Goal: Information Seeking & Learning: Learn about a topic

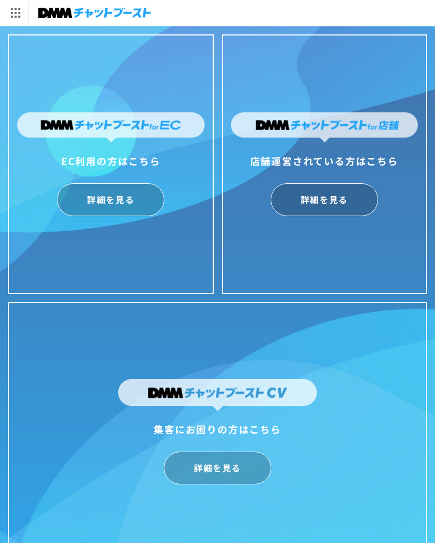
click at [335, 206] on link "詳細を見る" at bounding box center [324, 199] width 107 height 33
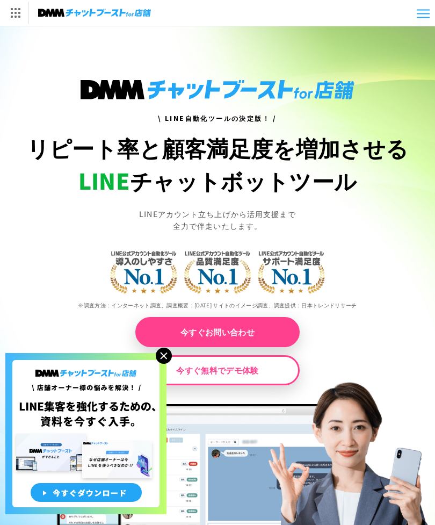
click at [167, 353] on img at bounding box center [164, 356] width 16 height 16
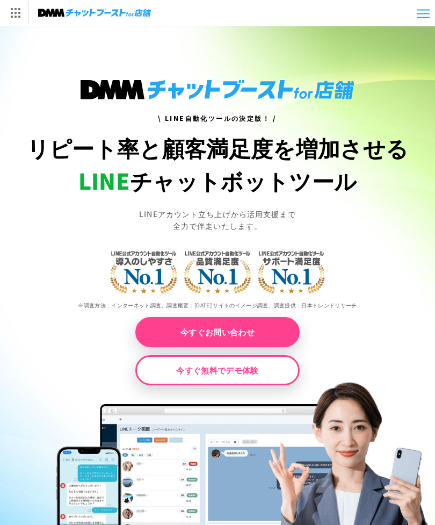
click at [421, 3] on div "DMM.com トップへ DMM TV 電子書籍 オンラインゲーム 宅配レンタル オンラインクレーンゲーム 光回線・モバイル 旅行・ホテル予約 FX/CFD" at bounding box center [275, 13] width 550 height 26
click at [418, 18] on div at bounding box center [423, 17] width 13 height 1
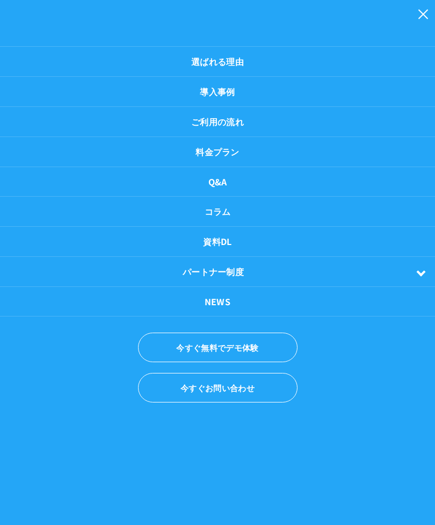
click at [430, 10] on ul "選ばれる理由 導入事例 ご利用の流れ 料金プラン Q&A コラム 資料DL パートナー制度 パートナーについて" at bounding box center [217, 228] width 435 height 456
click at [427, 19] on ul "選ばれる理由 導入事例 ご利用の流れ 料金プラン Q&A コラム 資料DL パートナー制度 パートナーについて" at bounding box center [217, 228] width 435 height 456
click at [416, 19] on ul "選ばれる理由 導入事例 ご利用の流れ 料金プラン Q&A コラム 資料DL パートナー制度 パートナーについて" at bounding box center [217, 228] width 435 height 456
click at [430, 10] on ul "選ばれる理由 導入事例 ご利用の流れ 料金プラン Q&A コラム 資料DL パートナー制度 パートナーについて" at bounding box center [217, 228] width 435 height 456
click at [425, 17] on ul "選ばれる理由 導入事例 ご利用の流れ 料金プラン Q&A コラム 資料DL パートナー制度 パートナーについて" at bounding box center [217, 228] width 435 height 456
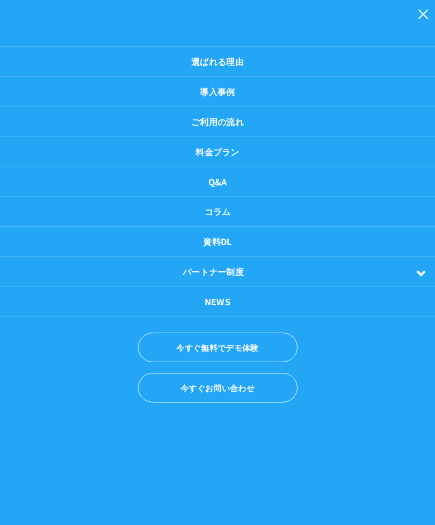
click at [427, 10] on ul "選ばれる理由 導入事例 ご利用の流れ 料金プラン Q&A コラム 資料DL パートナー制度 パートナーについて" at bounding box center [217, 228] width 435 height 456
click at [421, 15] on ul "選ばれる理由 導入事例 ご利用の流れ 料金プラン Q&A コラム 資料DL パートナー制度 パートナーについて" at bounding box center [217, 228] width 435 height 456
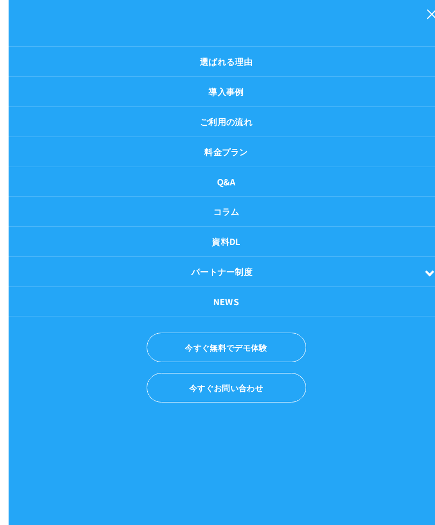
scroll to position [0, 35]
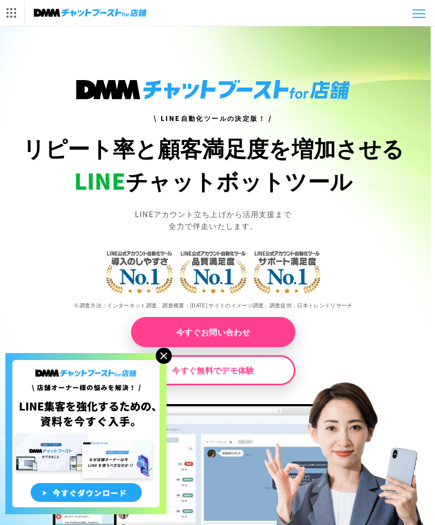
click at [366, 326] on p "今すぐお問い合わせ" at bounding box center [213, 336] width 409 height 38
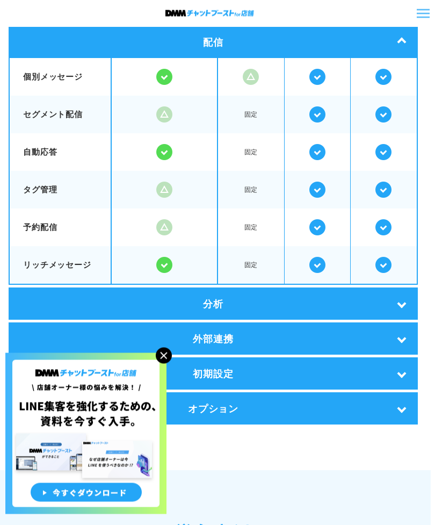
click at [161, 364] on img at bounding box center [164, 356] width 16 height 16
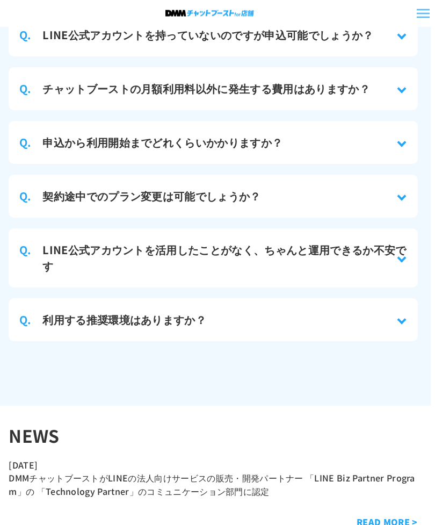
scroll to position [5024, 4]
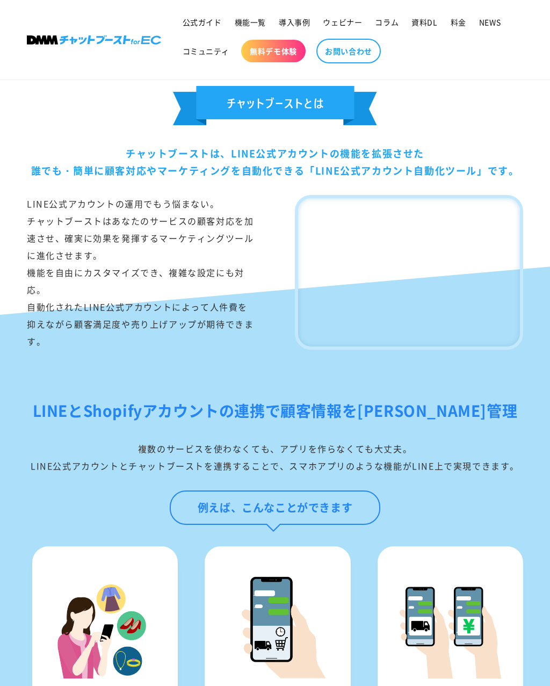
scroll to position [556, 0]
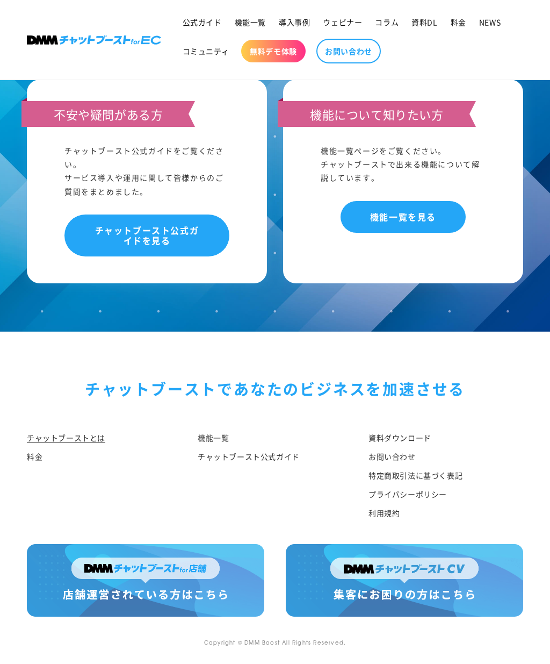
scroll to position [5921, 0]
click at [111, 524] on img at bounding box center [146, 580] width 238 height 72
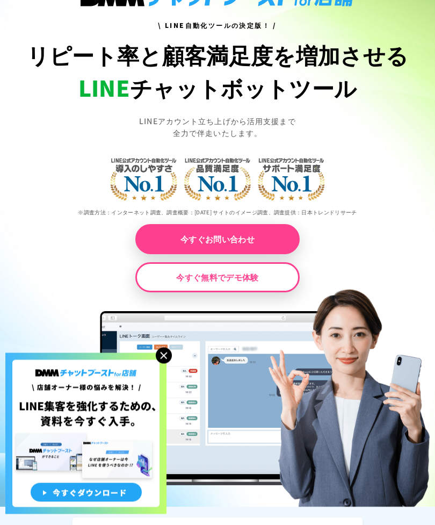
scroll to position [94, 0]
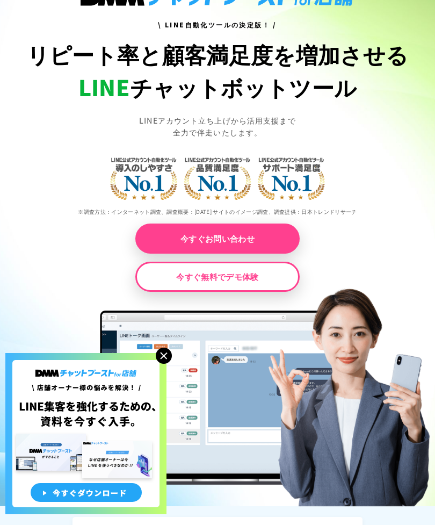
click at [164, 364] on img at bounding box center [164, 356] width 16 height 16
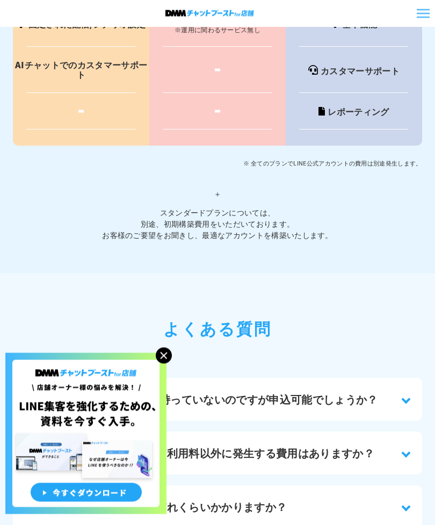
scroll to position [4672, 0]
